Goal: Information Seeking & Learning: Learn about a topic

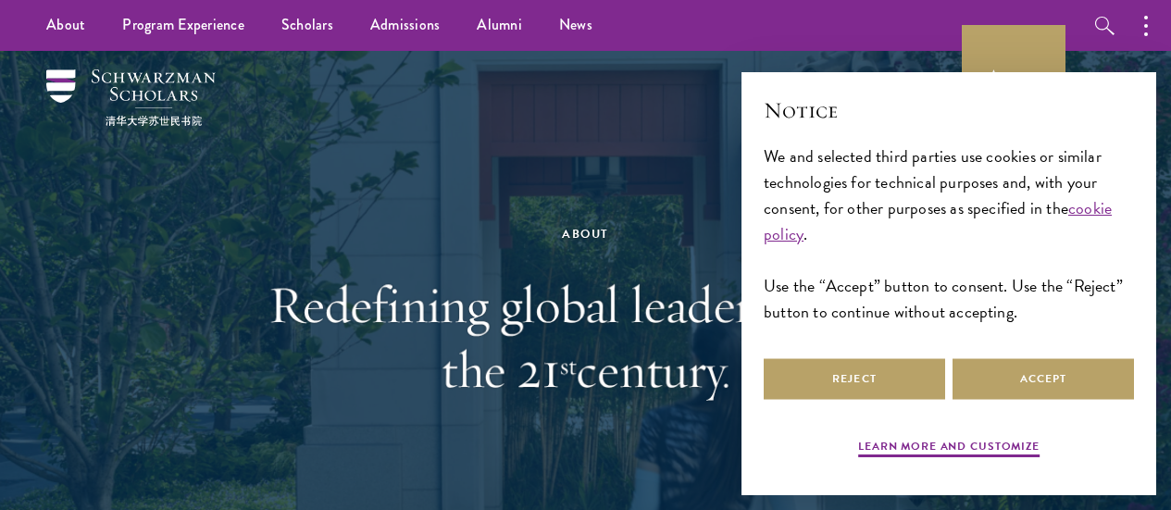
scroll to position [308, 0]
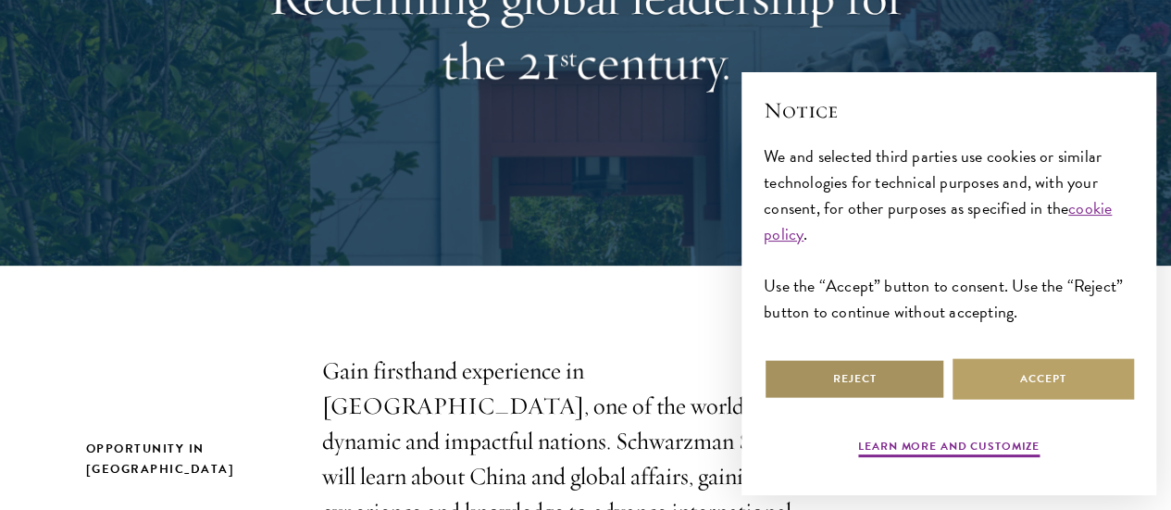
click at [848, 360] on button "Reject" at bounding box center [854, 379] width 181 height 42
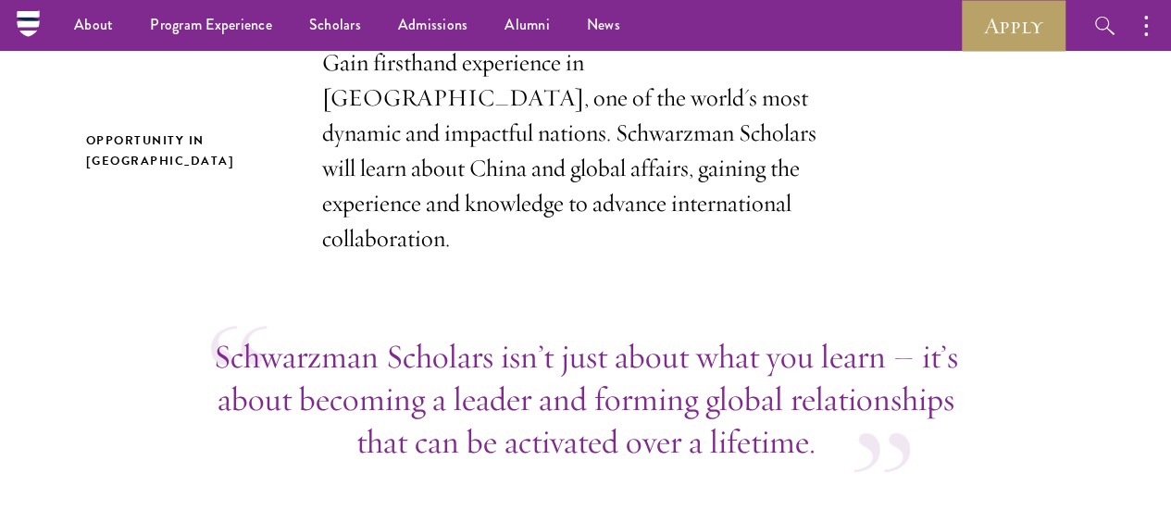
scroll to position [463, 0]
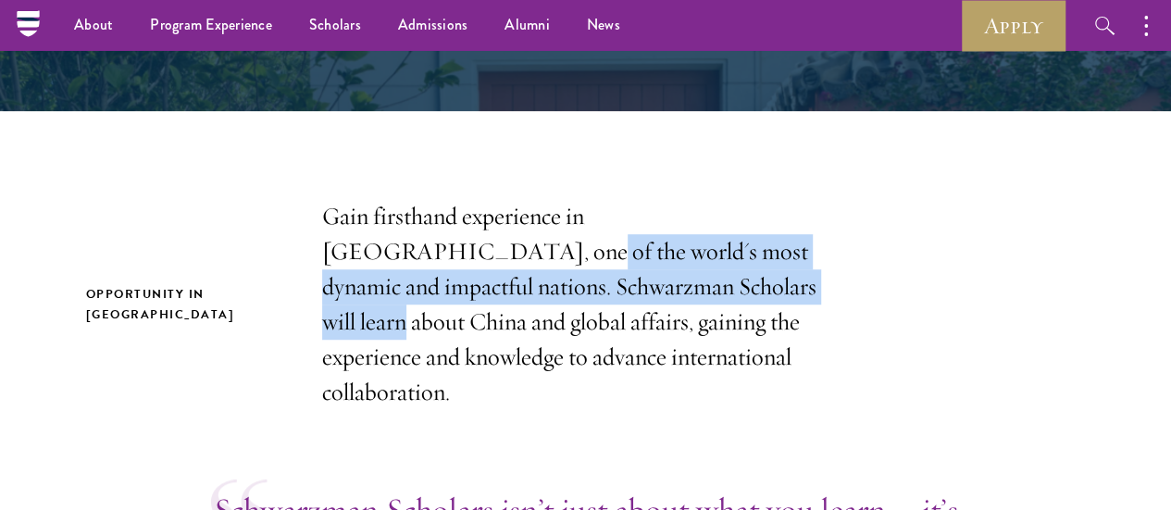
drag, startPoint x: 372, startPoint y: 253, endPoint x: 793, endPoint y: 273, distance: 421.7
click at [793, 273] on p "Gain firsthand experience in [GEOGRAPHIC_DATA], one of the world's most dynamic…" at bounding box center [586, 304] width 528 height 211
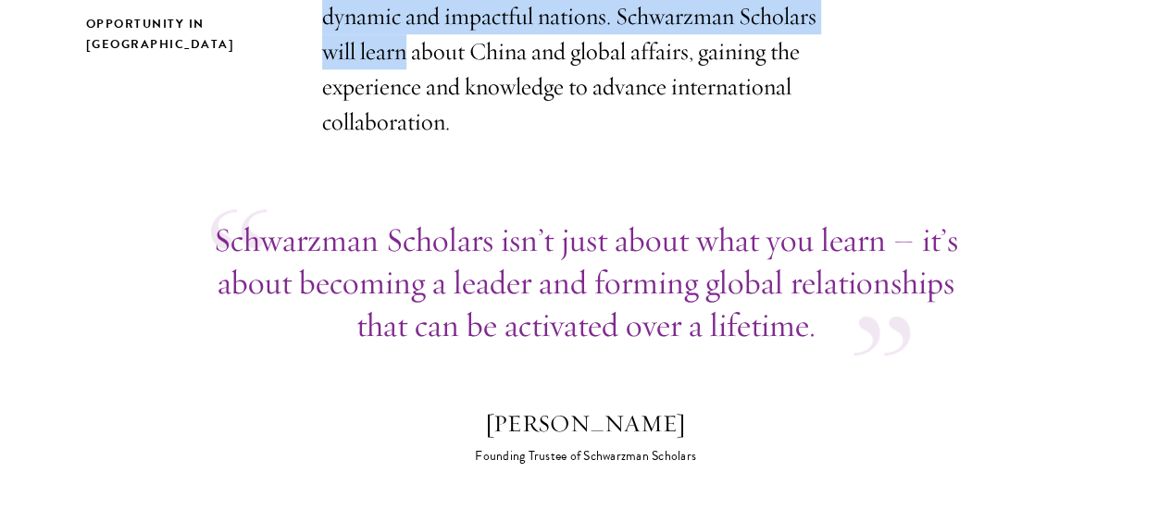
scroll to position [771, 0]
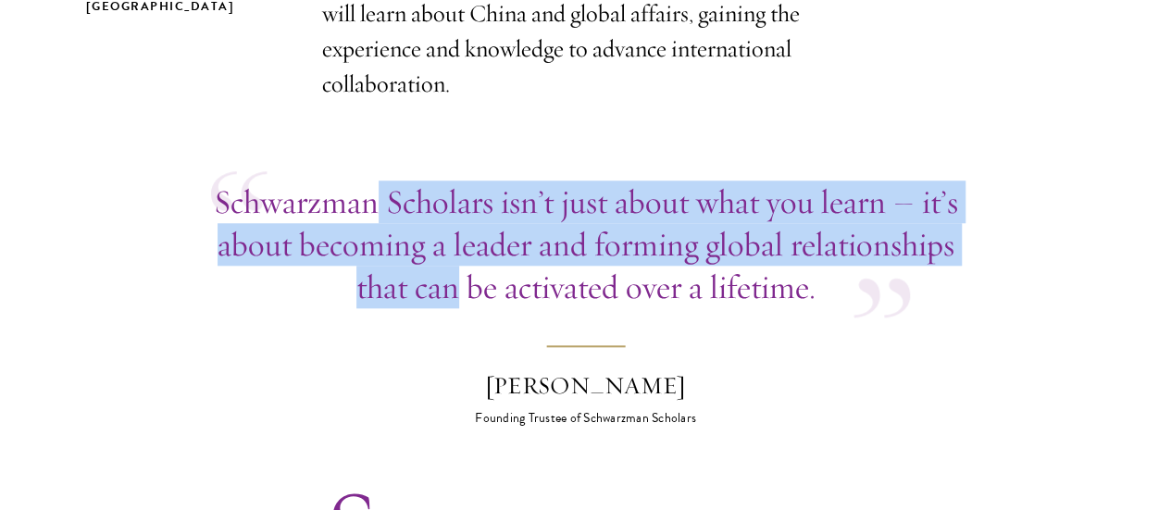
drag, startPoint x: 410, startPoint y: 216, endPoint x: 811, endPoint y: 327, distance: 415.9
click at [841, 308] on p "Schwarzman Scholars isn’t just about what you learn – it’s about becoming a lea…" at bounding box center [586, 245] width 750 height 128
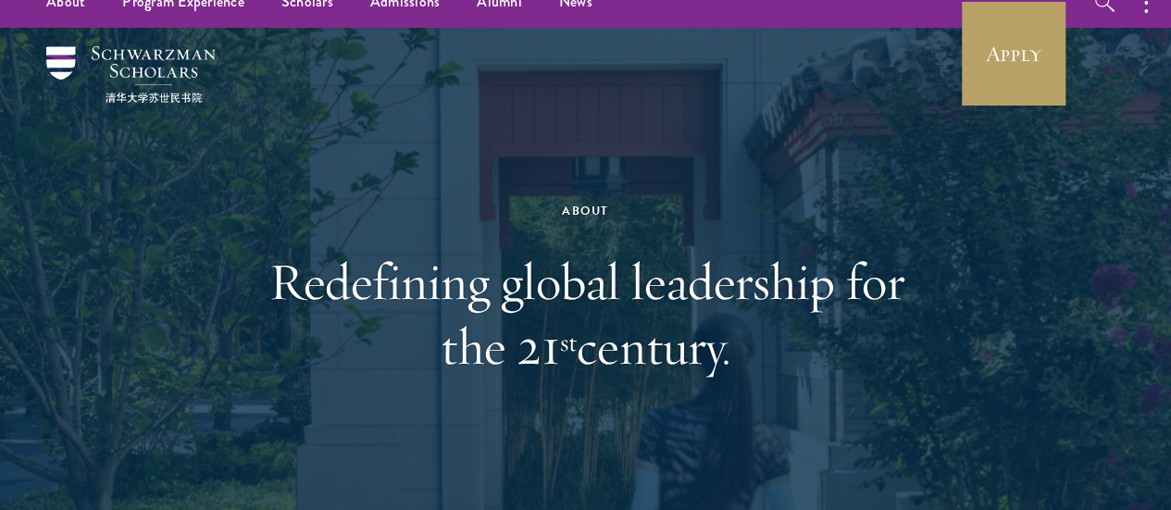
scroll to position [0, 0]
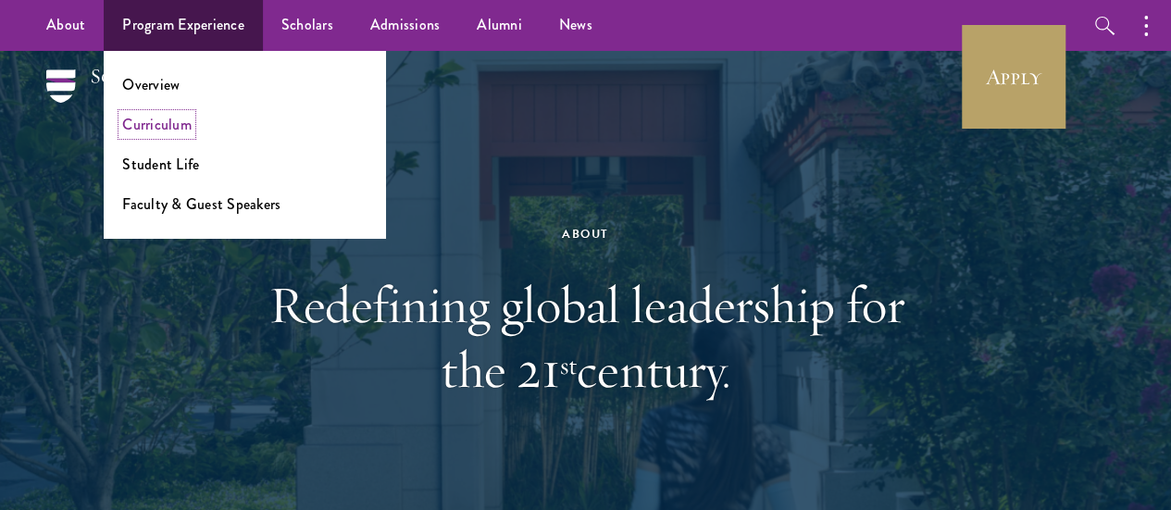
click at [184, 131] on link "Curriculum" at bounding box center [156, 124] width 69 height 21
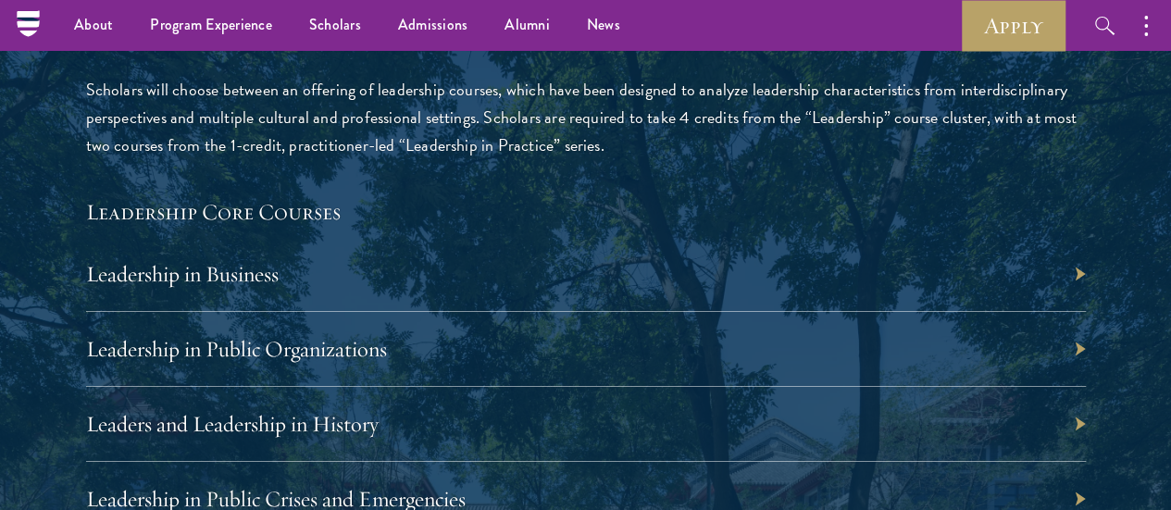
scroll to position [2931, 0]
